Goal: Transaction & Acquisition: Purchase product/service

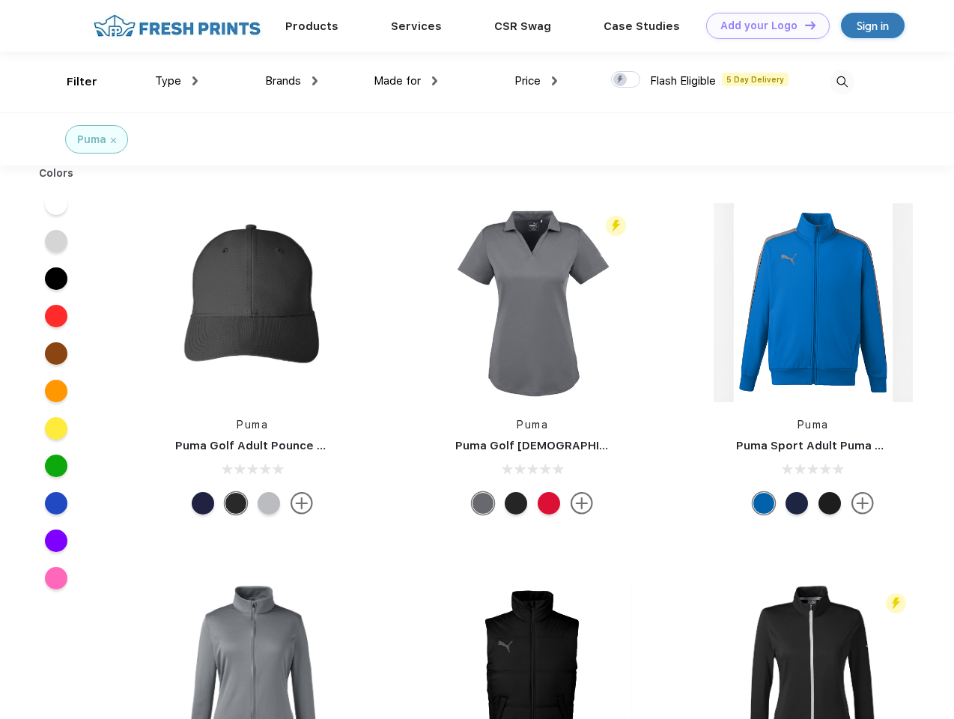
click at [762, 25] on link "Add your Logo Design Tool" at bounding box center [768, 26] width 124 height 26
click at [0, 0] on div "Design Tool" at bounding box center [0, 0] width 0 height 0
click at [803, 25] on link "Add your Logo Design Tool" at bounding box center [768, 26] width 124 height 26
click at [72, 82] on div "Filter" at bounding box center [82, 81] width 31 height 17
click at [177, 81] on span "Type" at bounding box center [168, 80] width 26 height 13
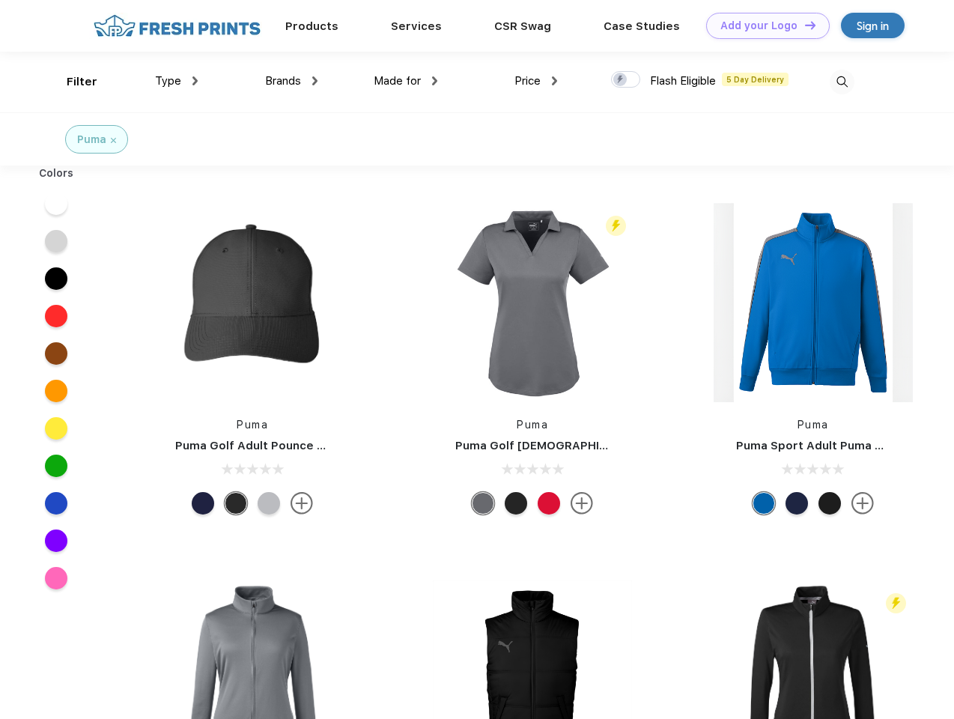
click at [291, 81] on span "Brands" at bounding box center [283, 80] width 36 height 13
click at [406, 81] on span "Made for" at bounding box center [397, 80] width 47 height 13
click at [536, 81] on span "Price" at bounding box center [527, 80] width 26 height 13
click at [626, 80] on div at bounding box center [625, 79] width 29 height 16
click at [621, 80] on input "checkbox" at bounding box center [616, 75] width 10 height 10
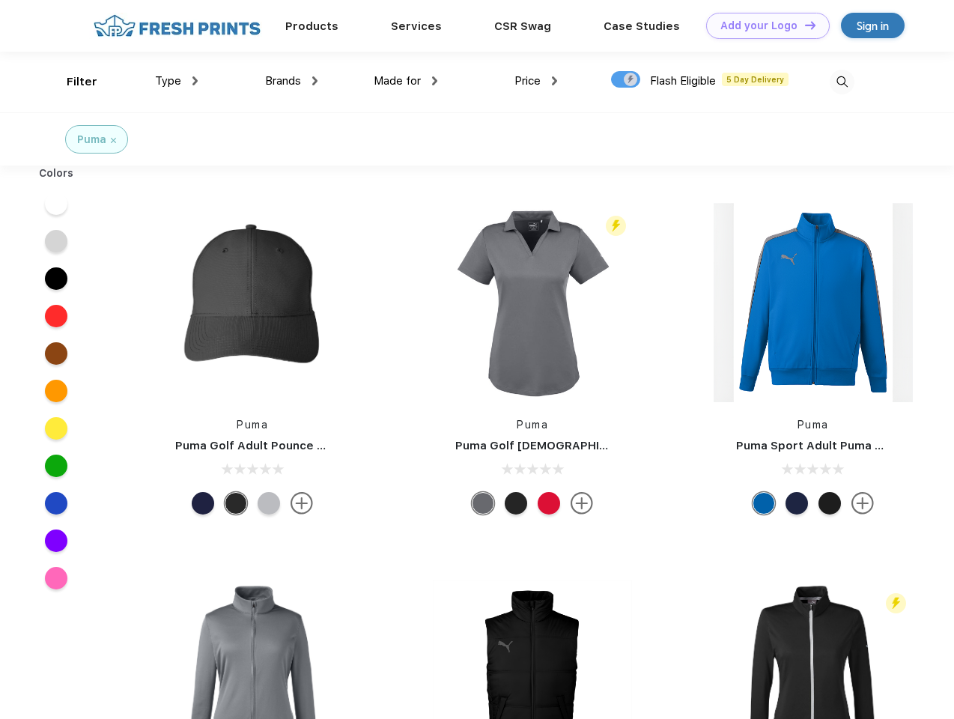
click at [842, 82] on img at bounding box center [842, 82] width 25 height 25
